Goal: Task Accomplishment & Management: Manage account settings

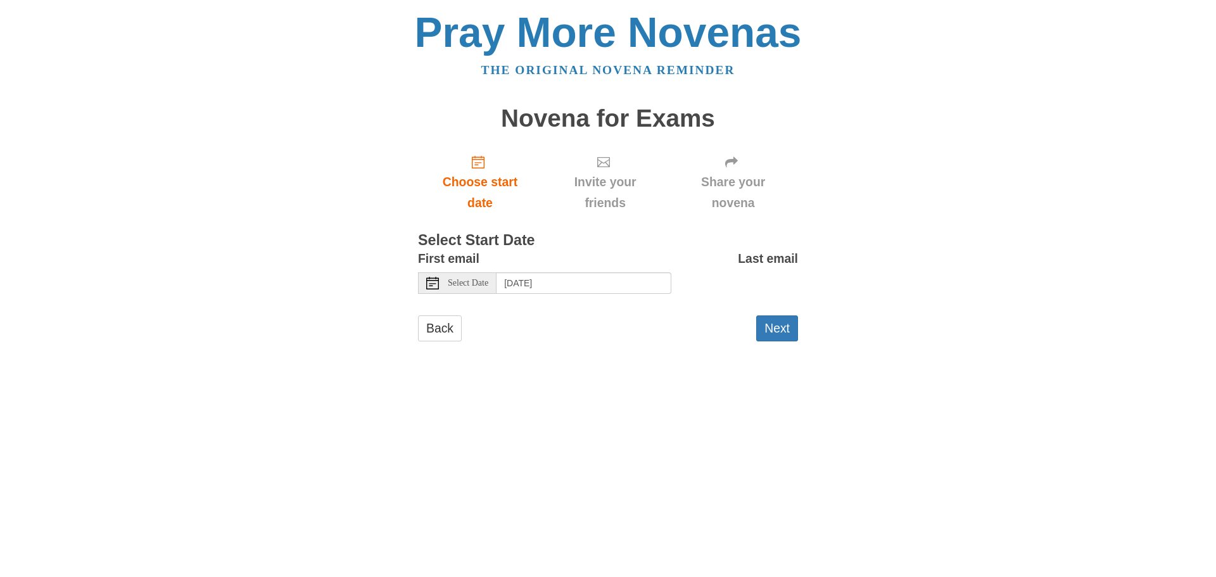
click at [456, 279] on span "Select Date" at bounding box center [468, 283] width 41 height 9
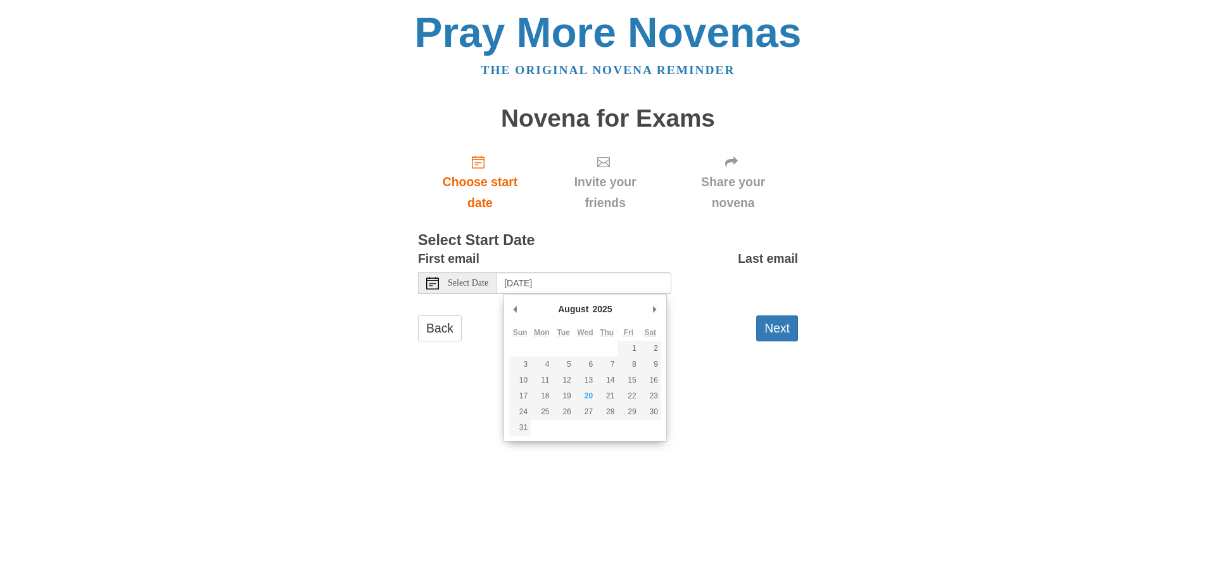
click at [456, 279] on span "Select Date" at bounding box center [468, 283] width 41 height 9
click at [786, 329] on button "Next" at bounding box center [777, 328] width 42 height 26
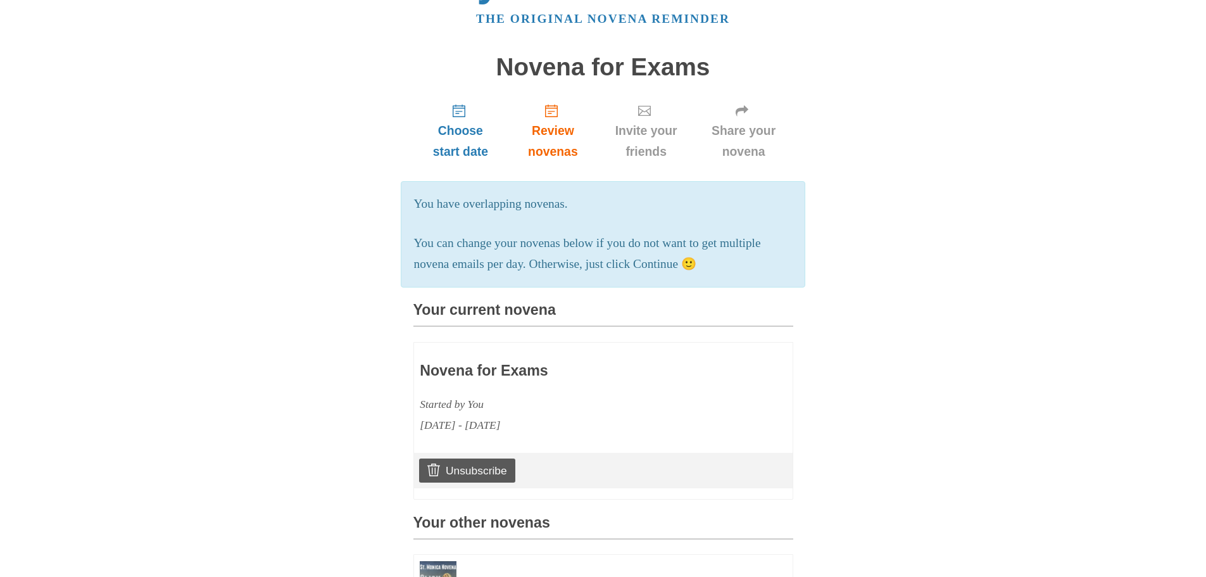
scroll to position [127, 0]
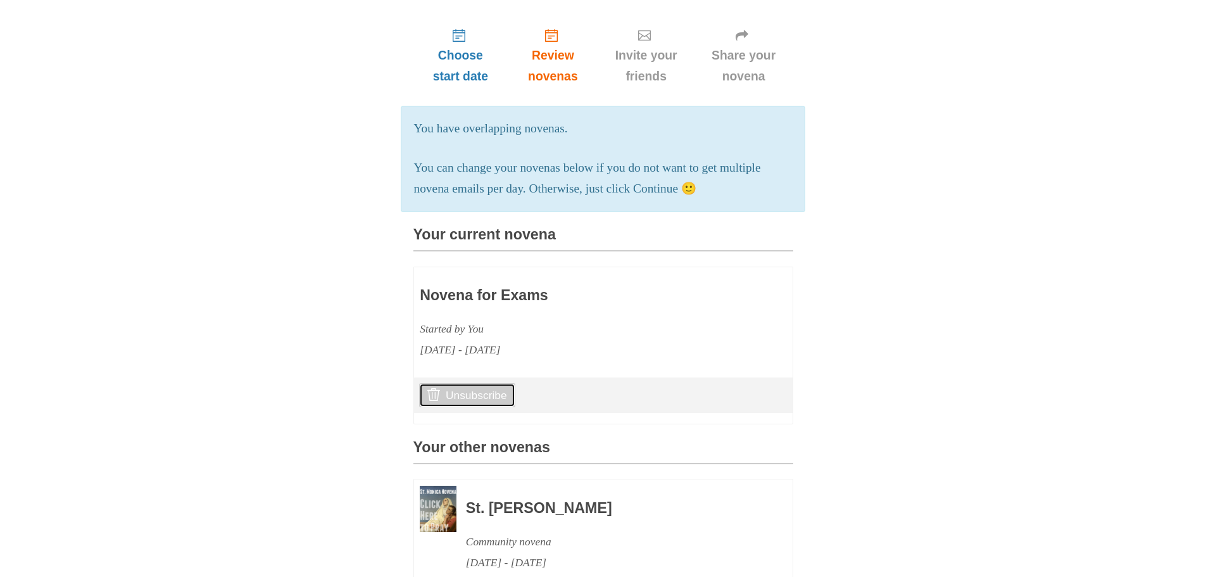
click at [507, 407] on link "Unsubscribe" at bounding box center [467, 395] width 96 height 24
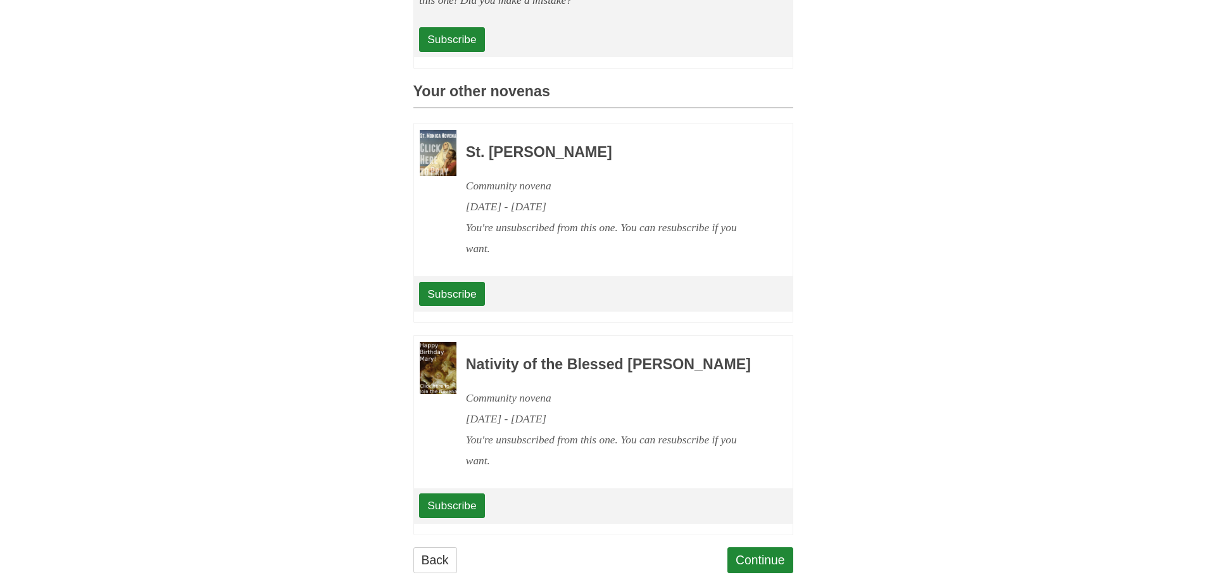
scroll to position [671, 0]
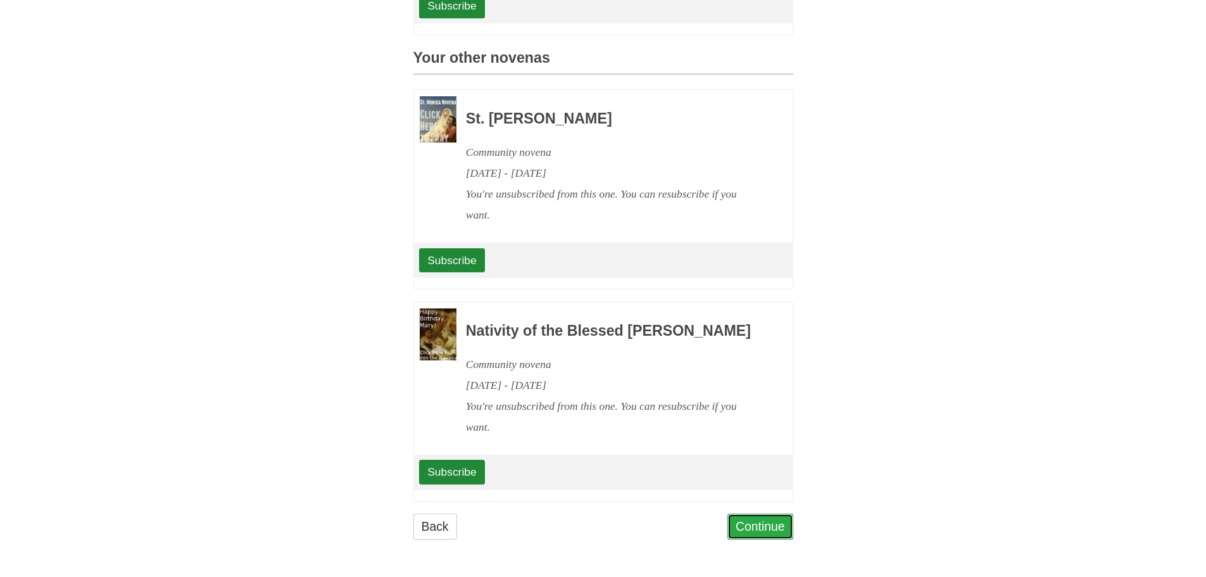
click at [772, 528] on link "Continue" at bounding box center [761, 527] width 66 height 26
